Goal: Navigation & Orientation: Find specific page/section

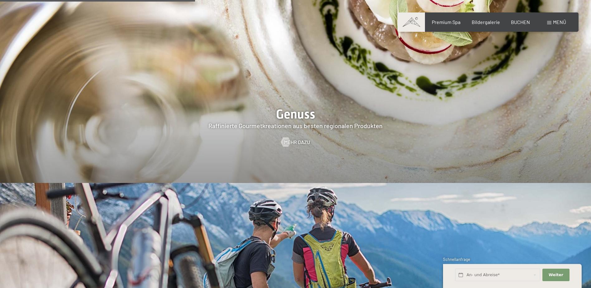
scroll to position [1153, 0]
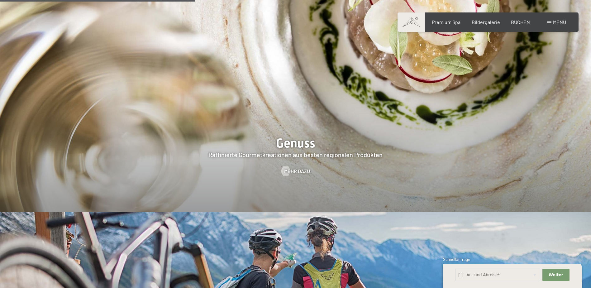
click at [303, 144] on div at bounding box center [295, 85] width 591 height 253
click at [300, 168] on span "Mehr dazu" at bounding box center [304, 171] width 26 height 7
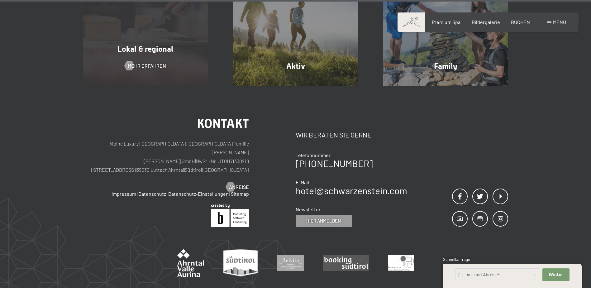
scroll to position [2423, 0]
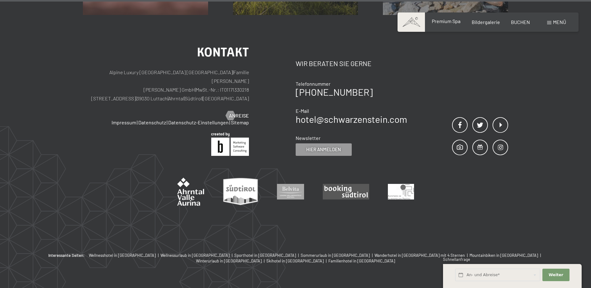
click at [447, 19] on span "Premium Spa" at bounding box center [446, 21] width 29 height 6
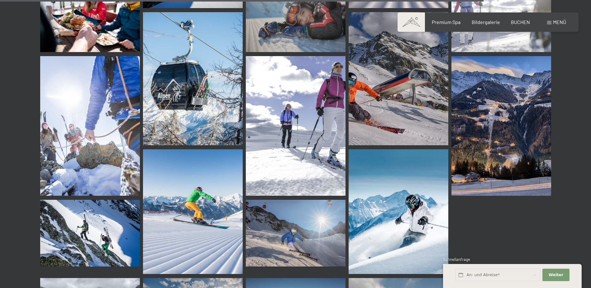
scroll to position [6328, 0]
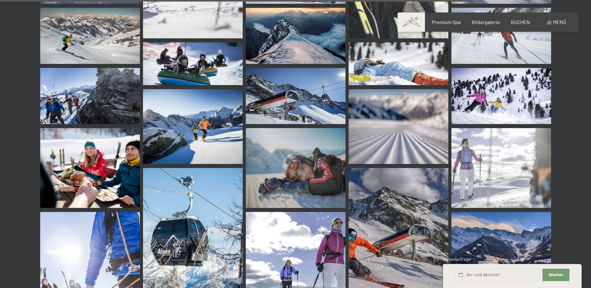
click at [93, 155] on img at bounding box center [90, 168] width 100 height 80
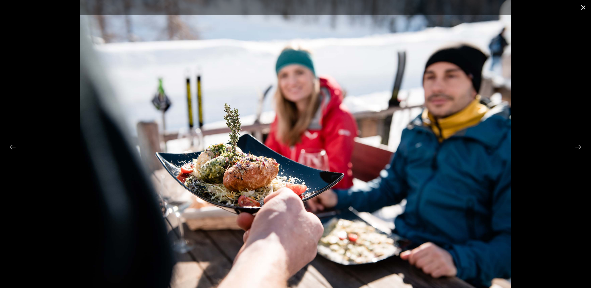
click at [586, 9] on button "Close gallery" at bounding box center [584, 7] width 16 height 15
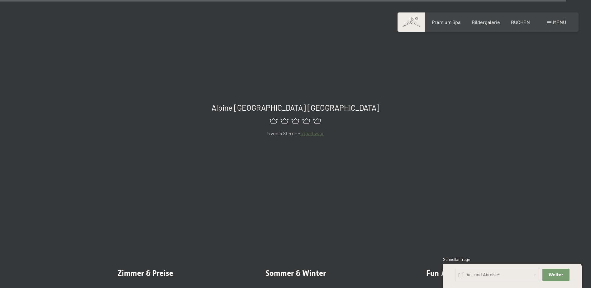
scroll to position [7606, 0]
